Goal: Book appointment/travel/reservation

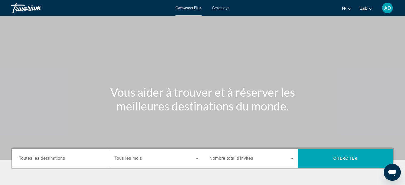
click at [220, 97] on h1 "Vous aider à trouver et à réserver les meilleures destinations du monde." at bounding box center [203, 99] width 200 height 28
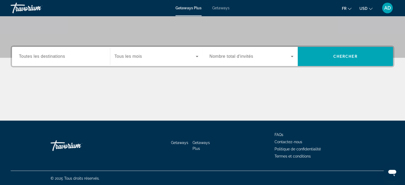
scroll to position [102, 0]
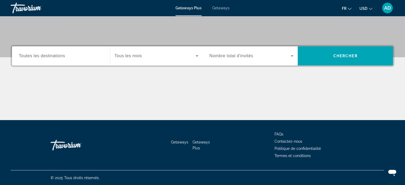
click at [149, 60] on div "Search widget" at bounding box center [156, 55] width 84 height 15
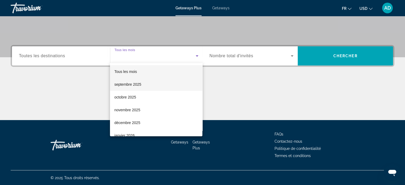
click at [140, 83] on span "septembre 2025" at bounding box center [127, 84] width 27 height 6
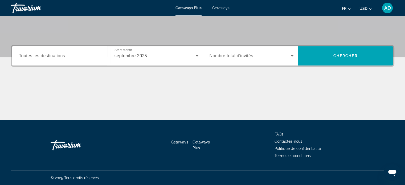
click at [87, 66] on div "Destination Toutes les destinations Start Month Tous les mois septembre 2025 Oc…" at bounding box center [203, 56] width 384 height 22
click at [79, 60] on div "Search widget" at bounding box center [61, 55] width 84 height 15
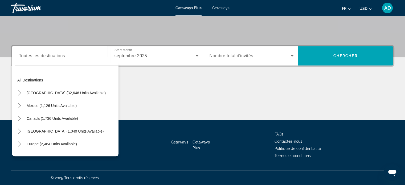
click at [79, 60] on div "Search widget" at bounding box center [61, 55] width 84 height 15
click at [240, 50] on div "Search widget" at bounding box center [251, 55] width 84 height 15
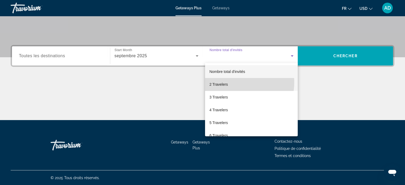
click at [226, 82] on span "2 Travelers" at bounding box center [218, 84] width 18 height 6
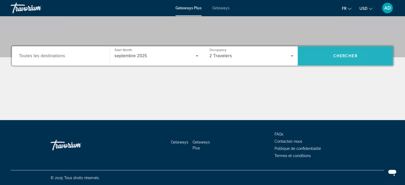
click at [314, 62] on span "Search widget" at bounding box center [345, 55] width 95 height 19
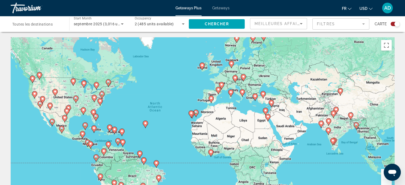
drag, startPoint x: 227, startPoint y: 84, endPoint x: 184, endPoint y: 82, distance: 42.4
click at [184, 82] on div "To activate drag with keyboard, press Alt + Enter. Once in keyboard drag state,…" at bounding box center [203, 117] width 384 height 160
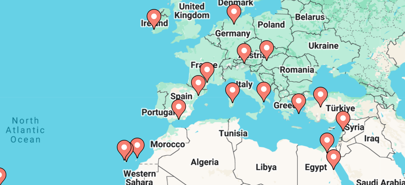
click at [204, 85] on image "Main content" at bounding box center [205, 83] width 3 height 3
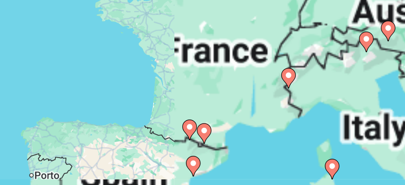
drag, startPoint x: 205, startPoint y: 103, endPoint x: 207, endPoint y: 96, distance: 6.6
click at [207, 96] on div "To activate drag with keyboard, press Alt + Enter. Once in keyboard drag state,…" at bounding box center [203, 117] width 384 height 160
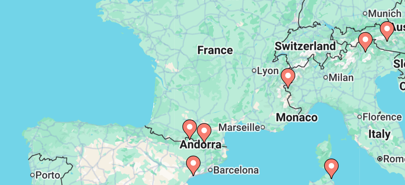
click at [204, 107] on image "Main content" at bounding box center [204, 106] width 3 height 3
type input "**********"
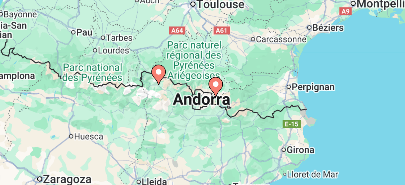
click at [207, 92] on gmp-advanced-marker "Main content" at bounding box center [208, 90] width 5 height 8
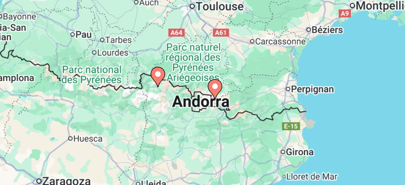
click at [208, 91] on image "Main content" at bounding box center [208, 89] width 3 height 3
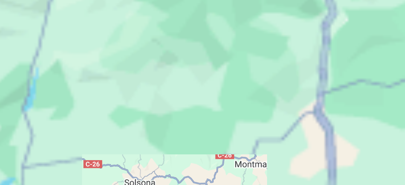
drag, startPoint x: 214, startPoint y: 84, endPoint x: 199, endPoint y: 123, distance: 42.3
click at [199, 123] on div "Main content" at bounding box center [203, 117] width 384 height 160
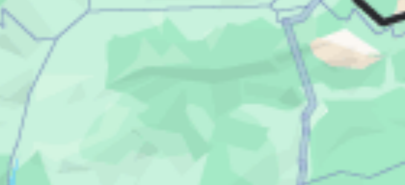
drag, startPoint x: 207, startPoint y: 83, endPoint x: 199, endPoint y: 119, distance: 37.0
click at [199, 119] on div "To activate drag with keyboard, press Alt + Enter. Once in keyboard drag state,…" at bounding box center [203, 117] width 384 height 160
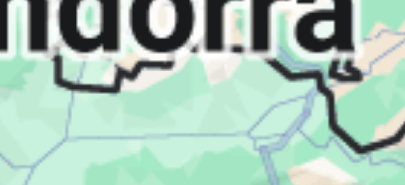
drag, startPoint x: 213, startPoint y: 82, endPoint x: 207, endPoint y: 111, distance: 30.0
click at [207, 111] on div "To activate drag with keyboard, press Alt + Enter. Once in keyboard drag state,…" at bounding box center [203, 117] width 384 height 160
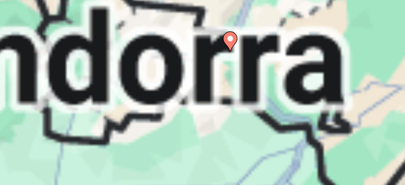
drag, startPoint x: 218, startPoint y: 80, endPoint x: 210, endPoint y: 98, distance: 19.2
click at [210, 98] on div "To activate drag with keyboard, press Alt + Enter. Once in keyboard drag state,…" at bounding box center [203, 117] width 384 height 160
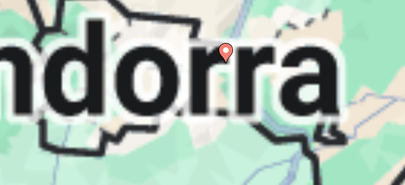
click at [212, 77] on image "Main content" at bounding box center [212, 76] width 3 height 3
